Goal: Information Seeking & Learning: Learn about a topic

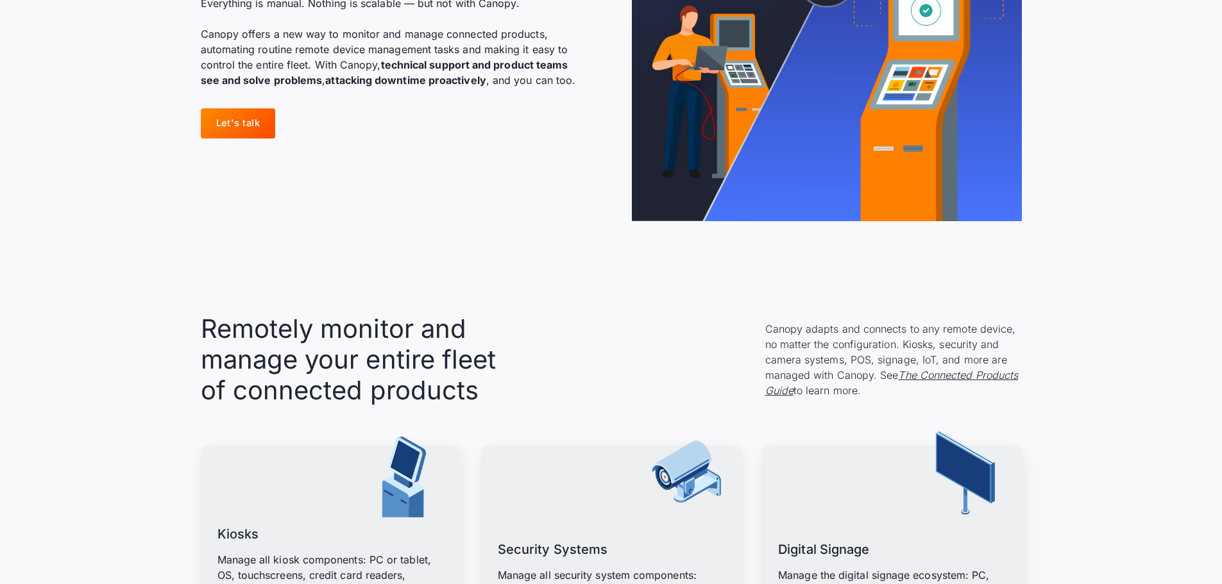
scroll to position [1539, 0]
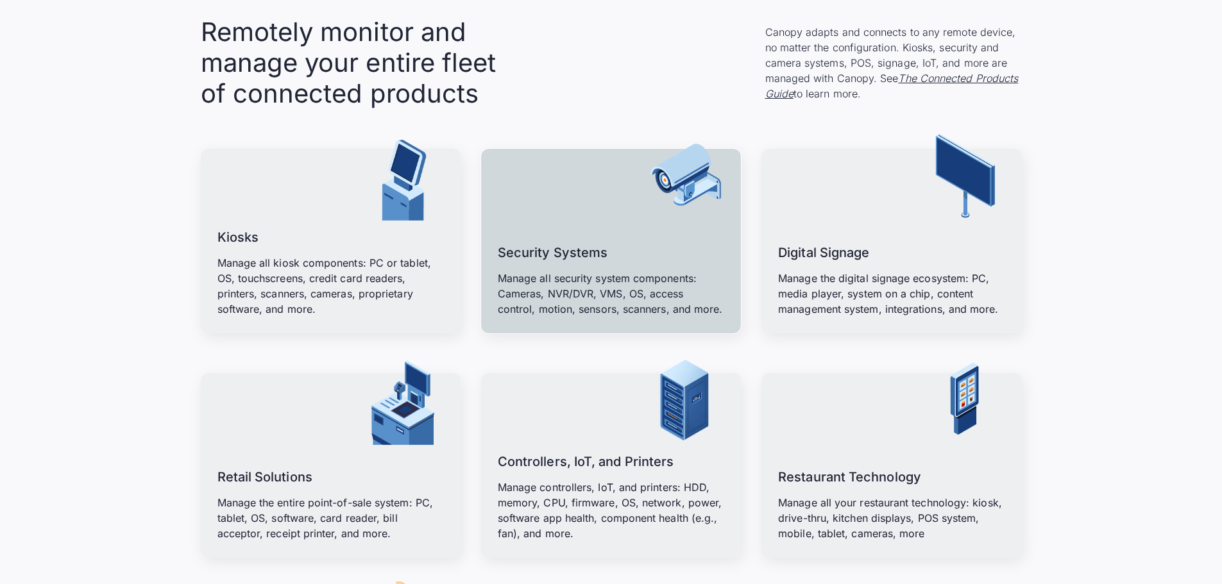
click at [585, 189] on link "Security Systems Manage all security system components: Cameras, NVR/DVR, VMS, …" at bounding box center [611, 241] width 260 height 185
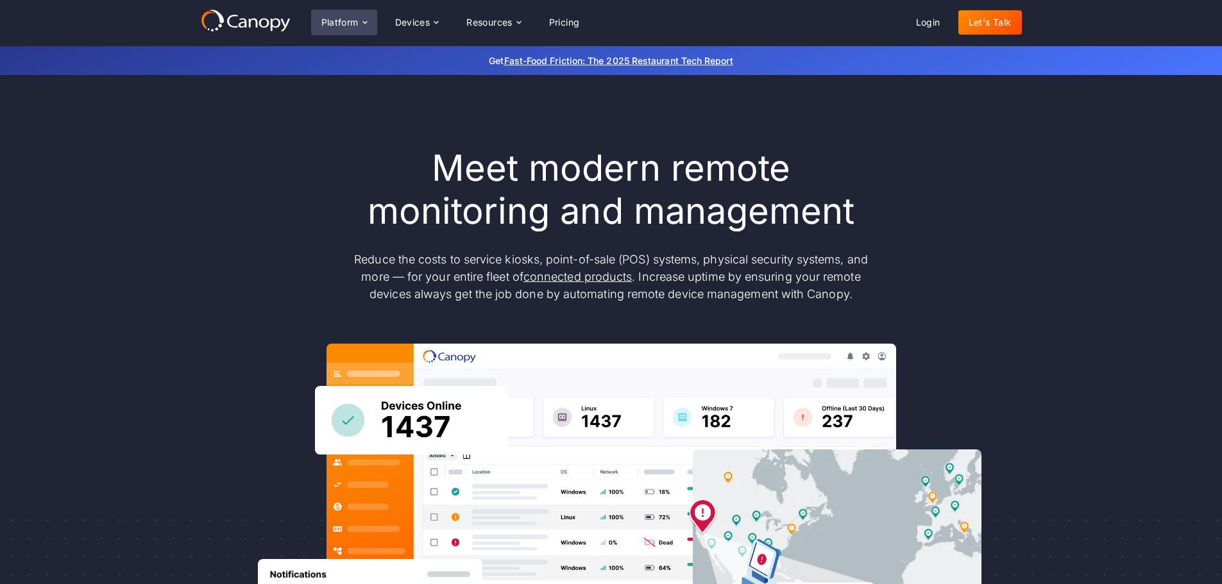
click at [363, 22] on icon at bounding box center [364, 22] width 4 height 3
drag, startPoint x: 363, startPoint y: 22, endPoint x: 285, endPoint y: 206, distance: 200.0
click at [273, 228] on div "Meet modern remote monitoring and management Reduce the costs to service kiosks…" at bounding box center [611, 420] width 821 height 547
